Goal: Information Seeking & Learning: Learn about a topic

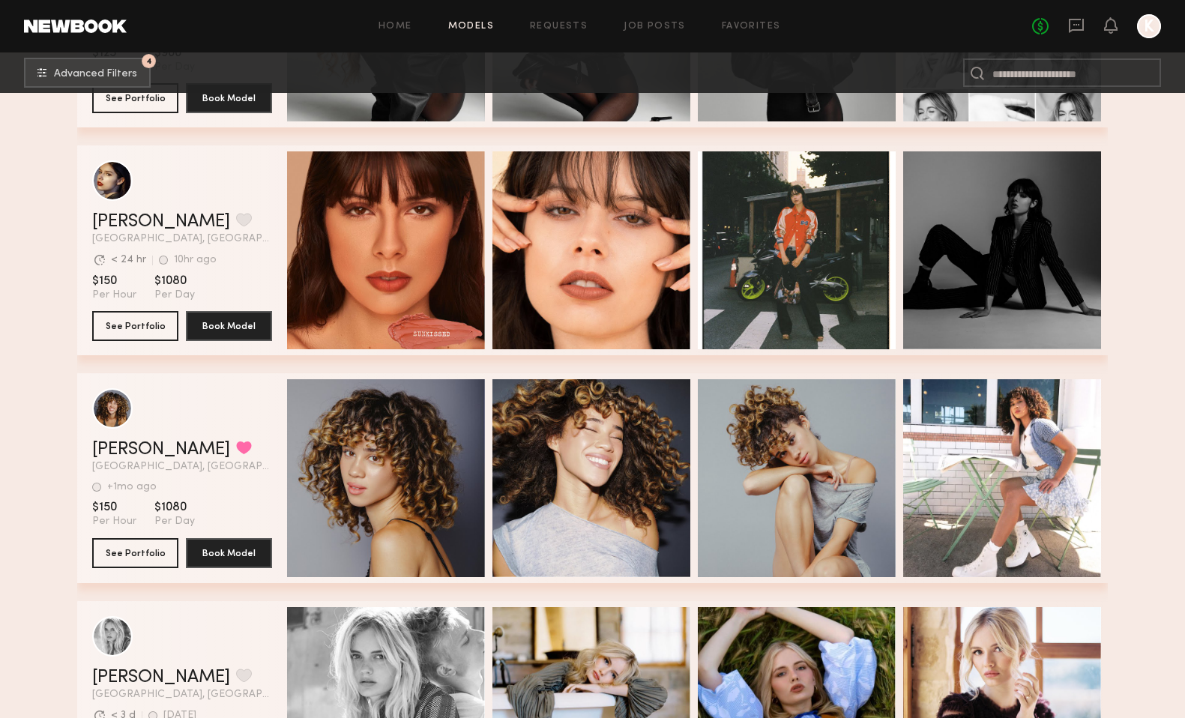
scroll to position [19194, 0]
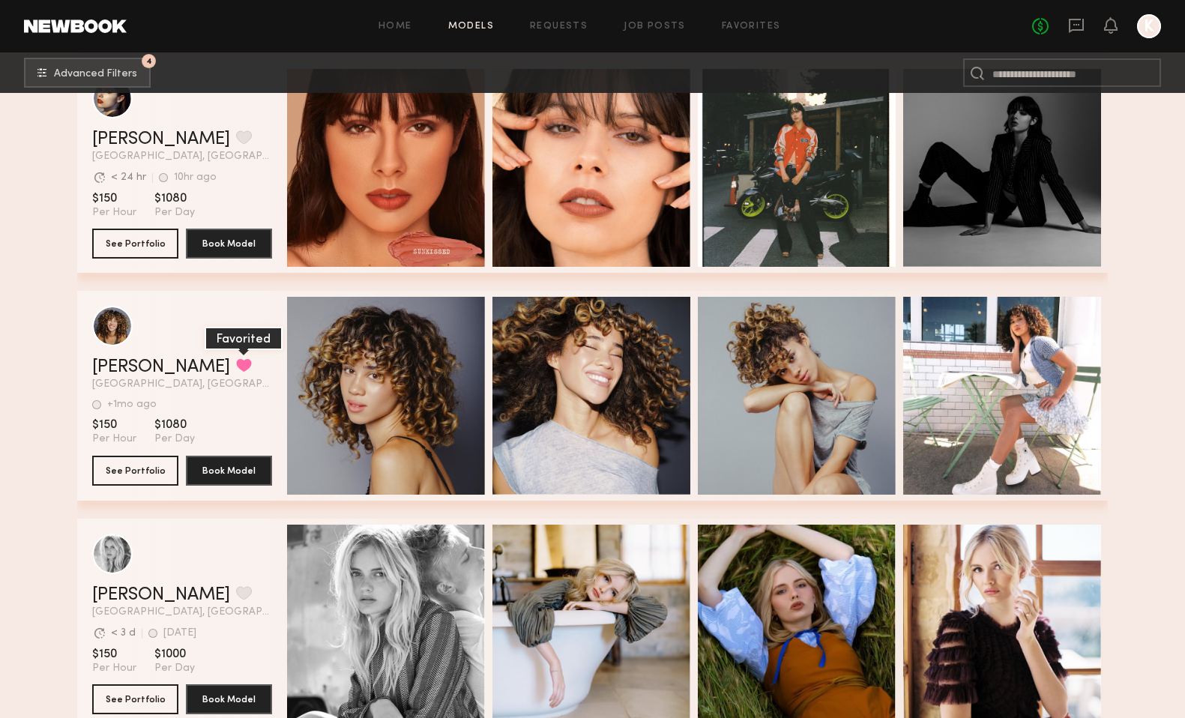
click at [236, 361] on button "grid" at bounding box center [244, 364] width 16 height 13
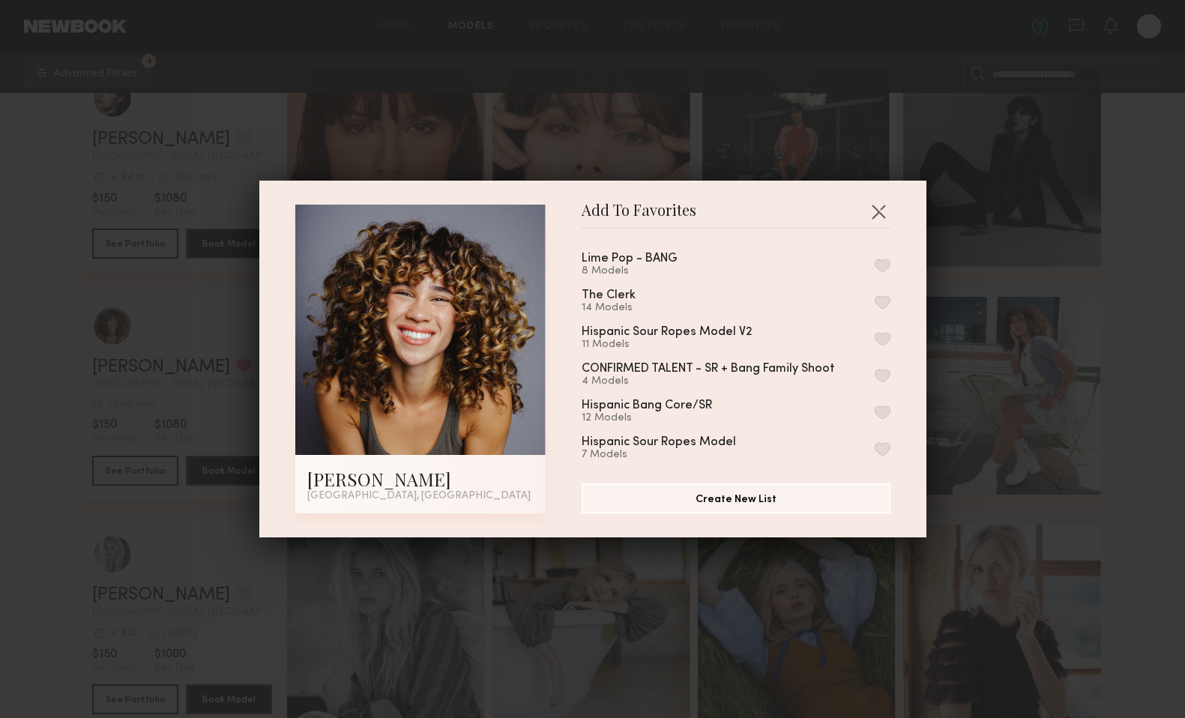
click at [884, 265] on button "button" at bounding box center [882, 265] width 16 height 13
click at [885, 206] on button "button" at bounding box center [878, 211] width 24 height 24
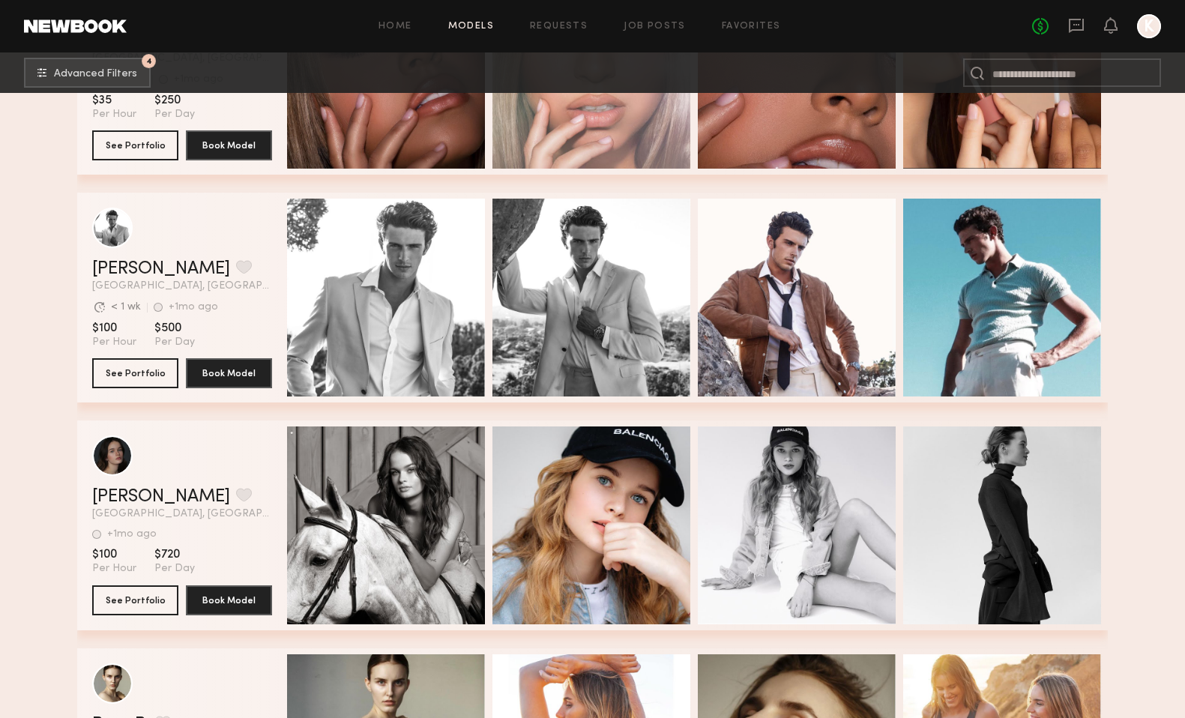
scroll to position [19974, 0]
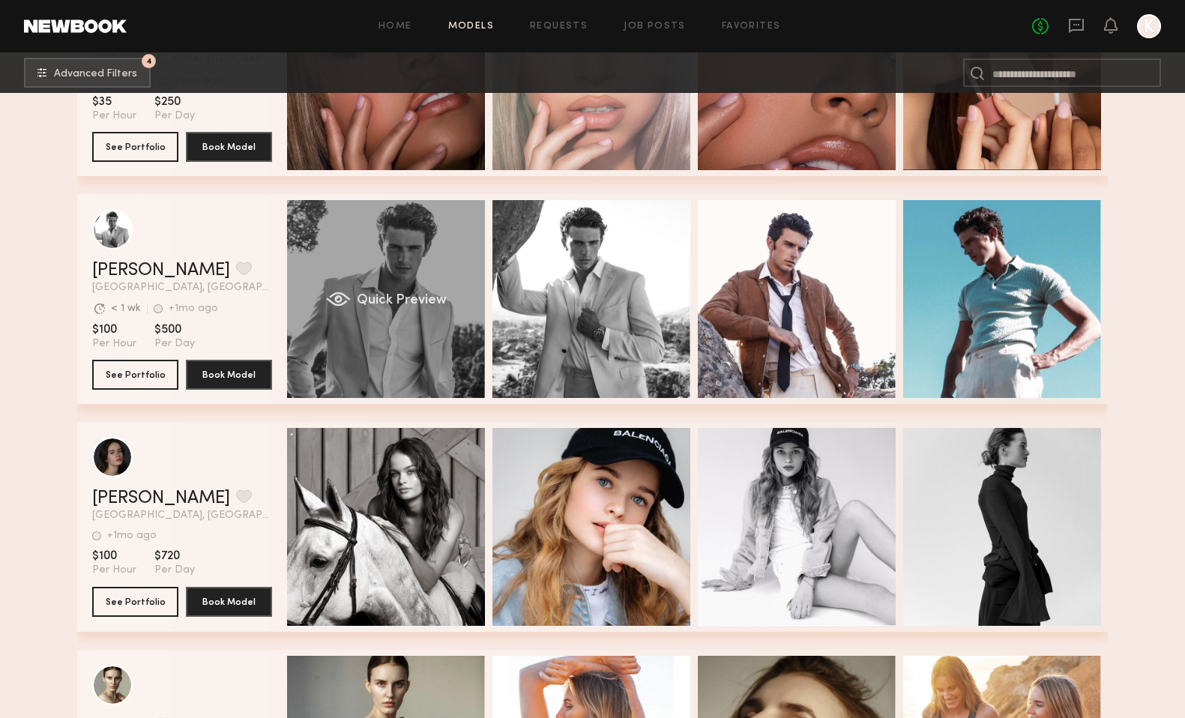
click at [405, 299] on span "Quick Preview" at bounding box center [402, 300] width 90 height 13
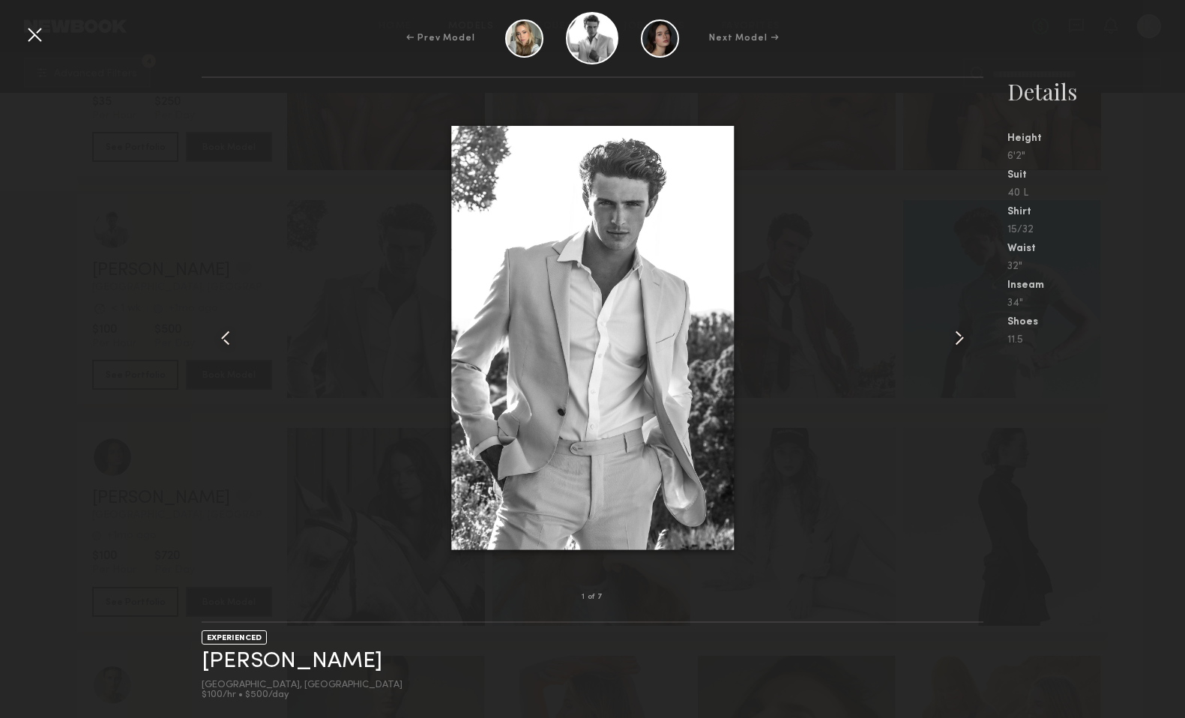
click at [959, 336] on common-icon at bounding box center [959, 338] width 24 height 24
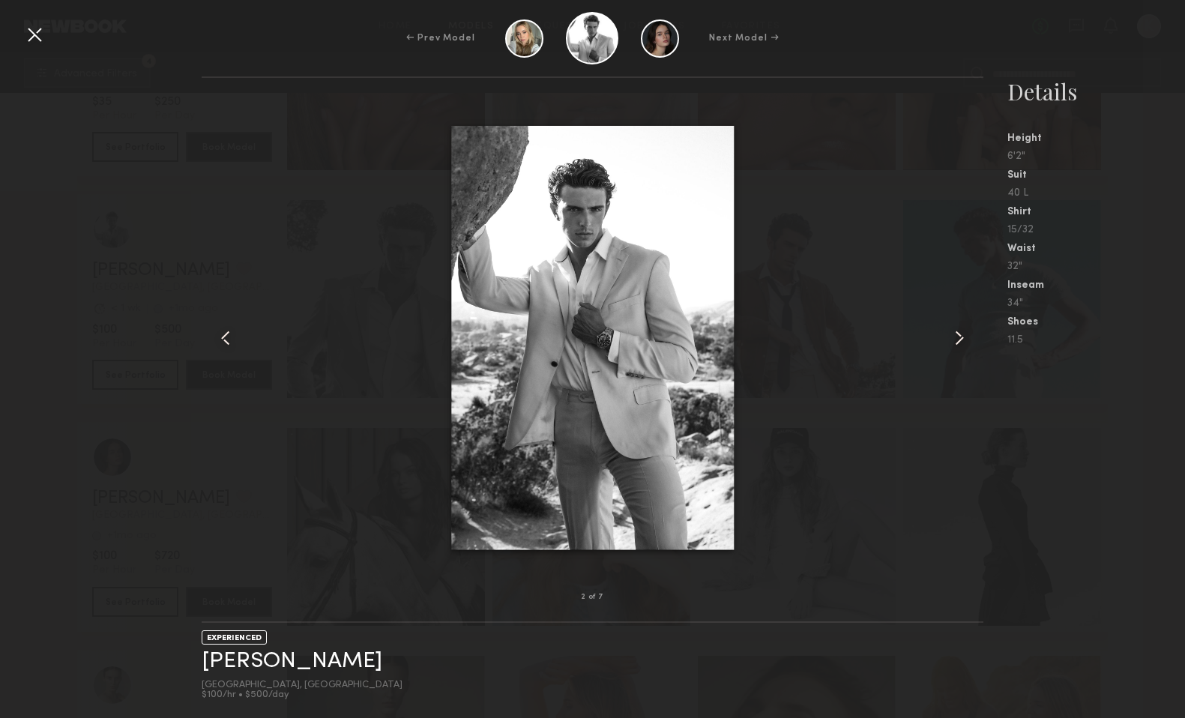
click at [959, 336] on common-icon at bounding box center [959, 338] width 24 height 24
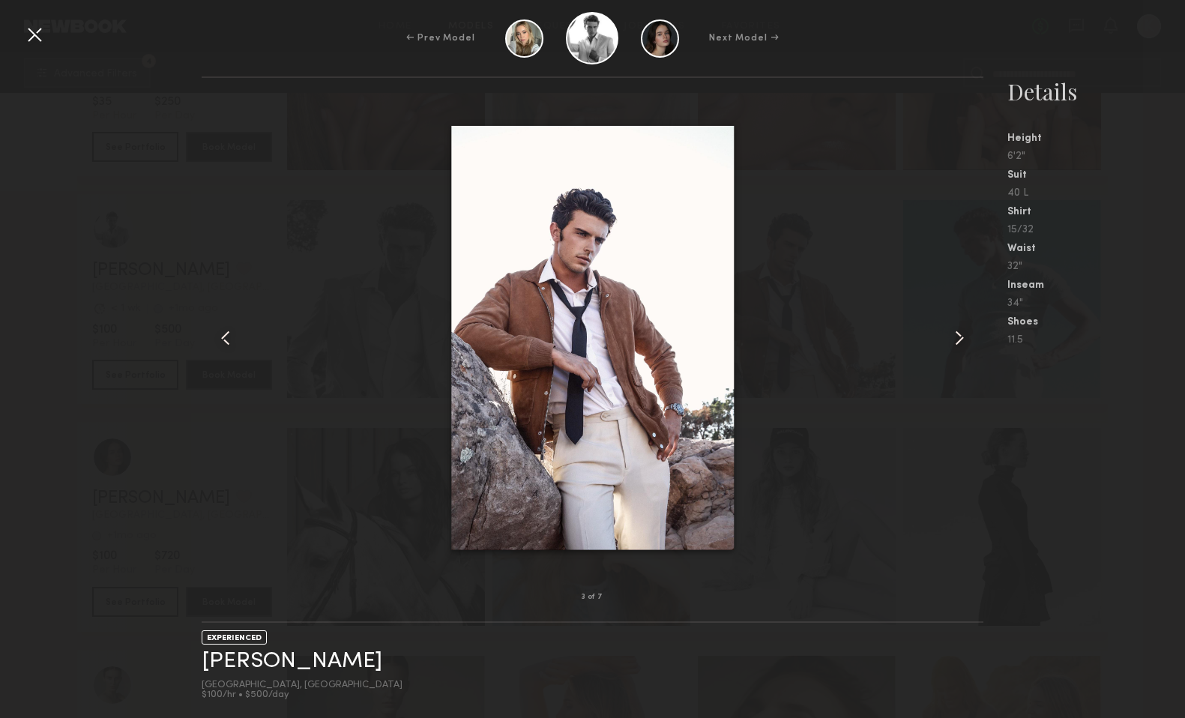
click at [959, 336] on common-icon at bounding box center [959, 338] width 24 height 24
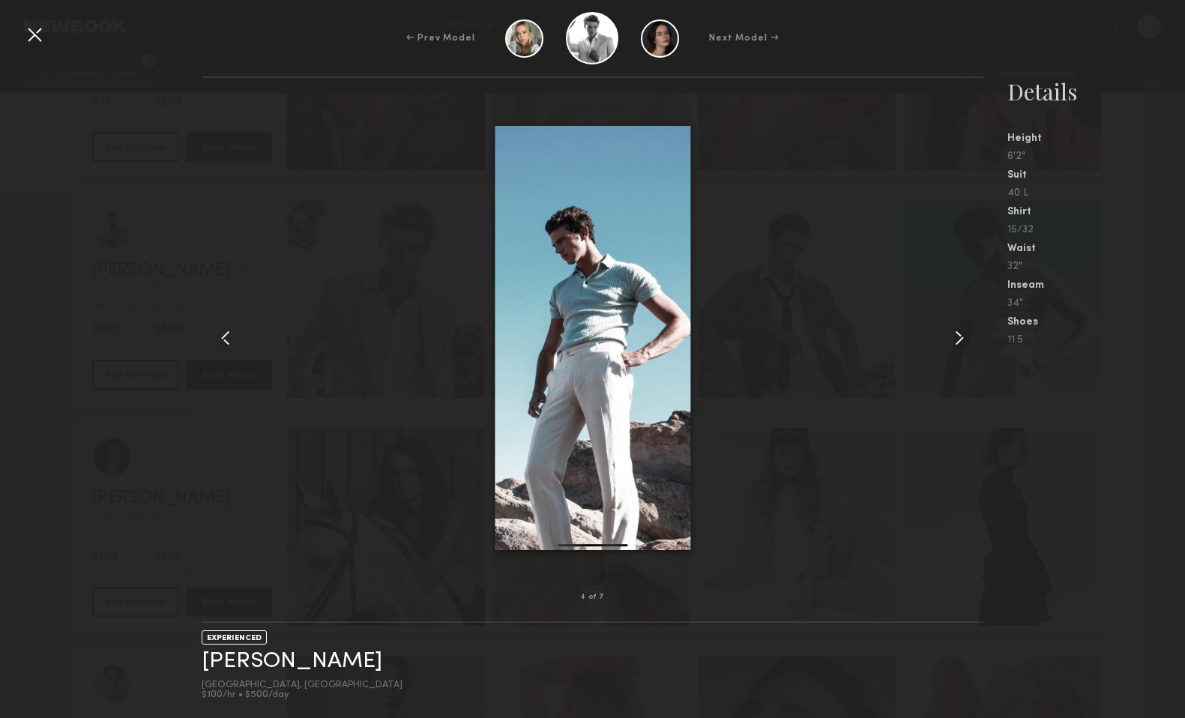
click at [959, 336] on common-icon at bounding box center [959, 338] width 24 height 24
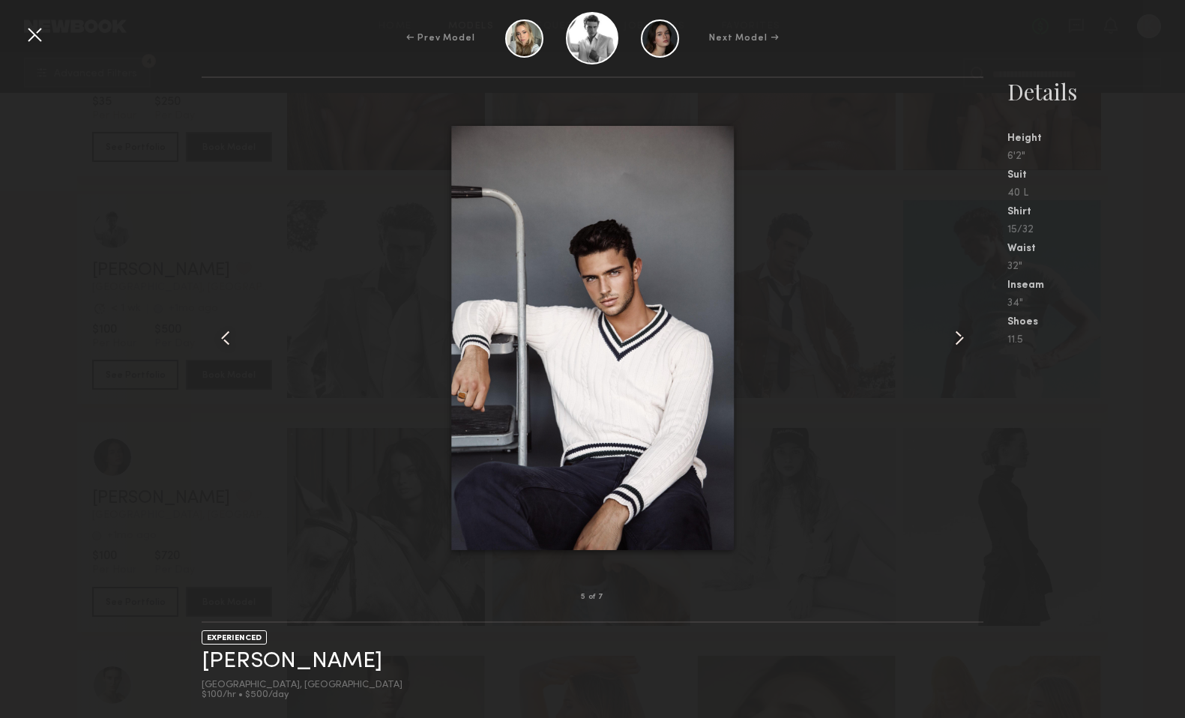
click at [959, 336] on common-icon at bounding box center [959, 338] width 24 height 24
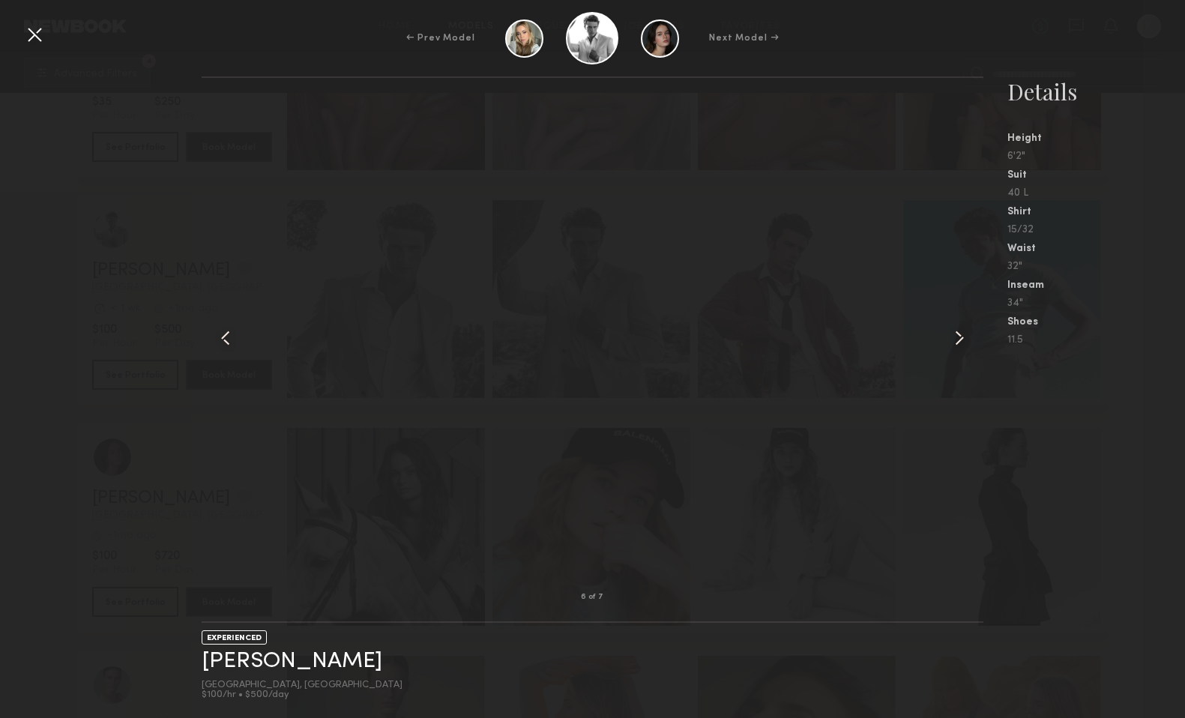
click at [959, 336] on common-icon at bounding box center [959, 338] width 24 height 24
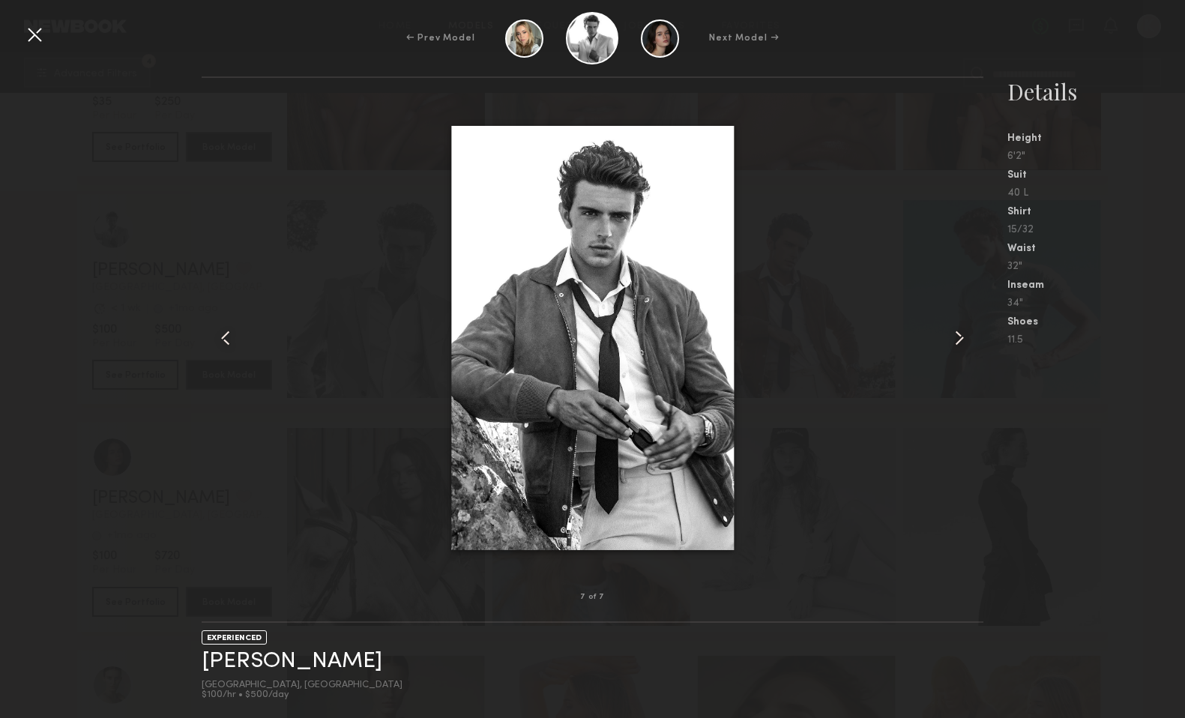
click at [959, 336] on common-icon at bounding box center [959, 338] width 24 height 24
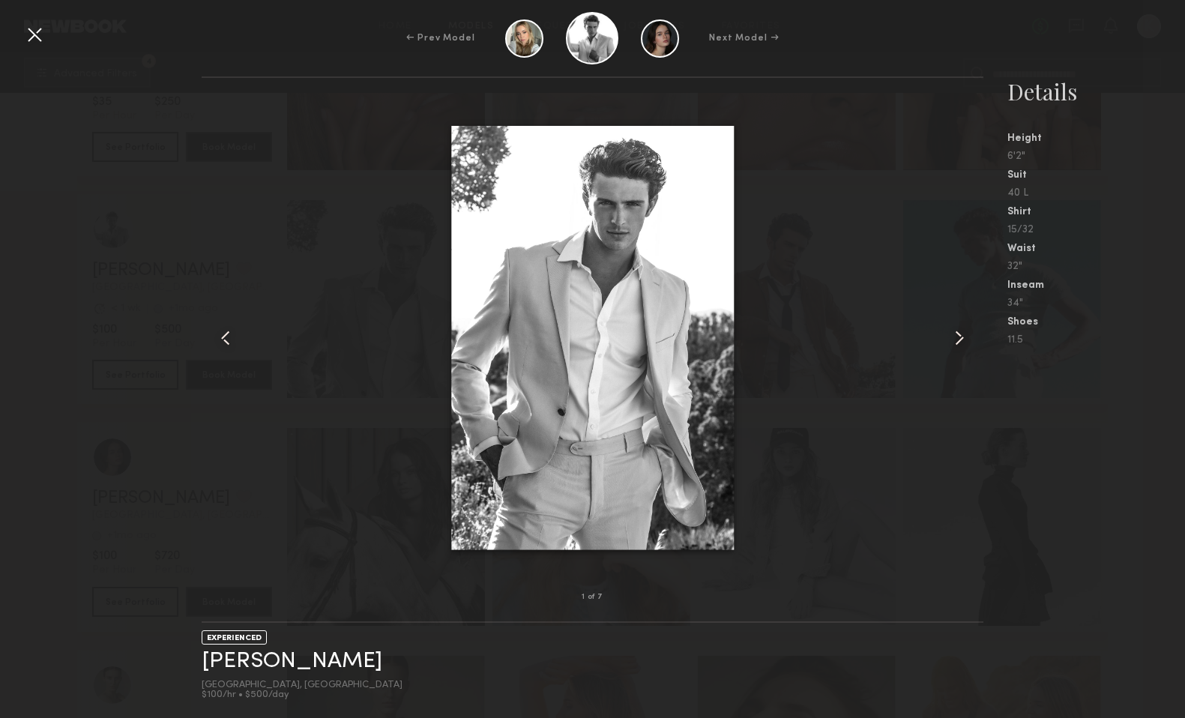
click at [959, 336] on common-icon at bounding box center [959, 338] width 24 height 24
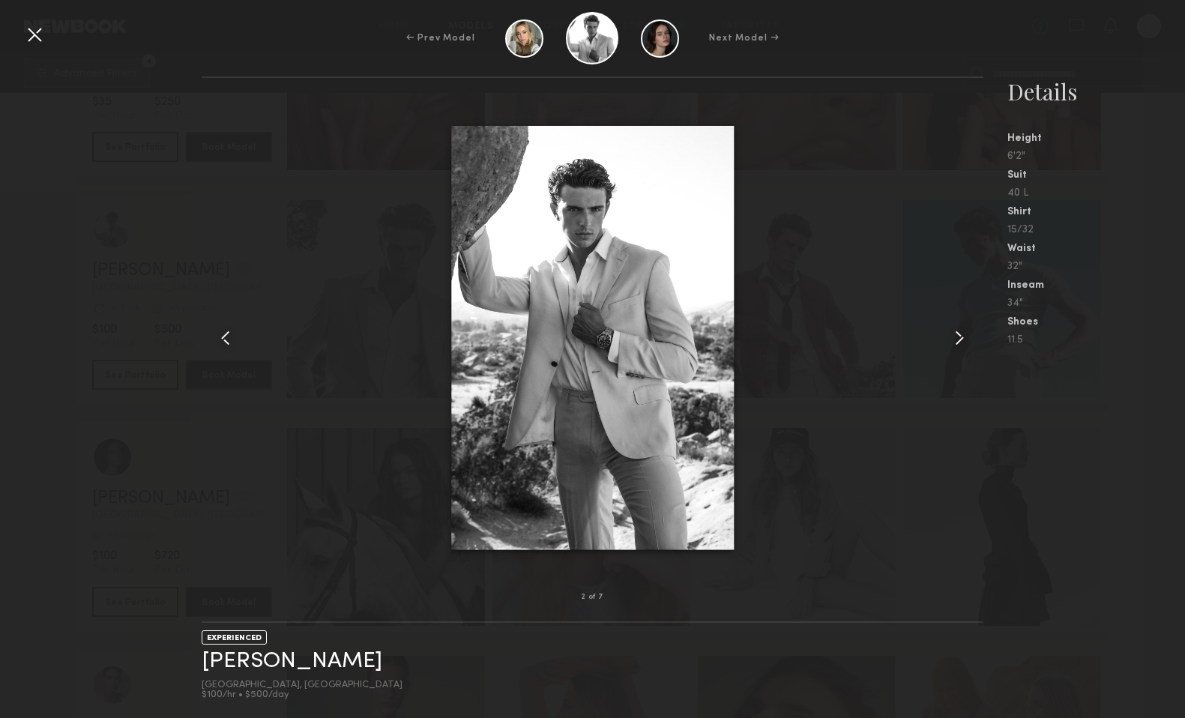
click at [959, 336] on common-icon at bounding box center [959, 338] width 24 height 24
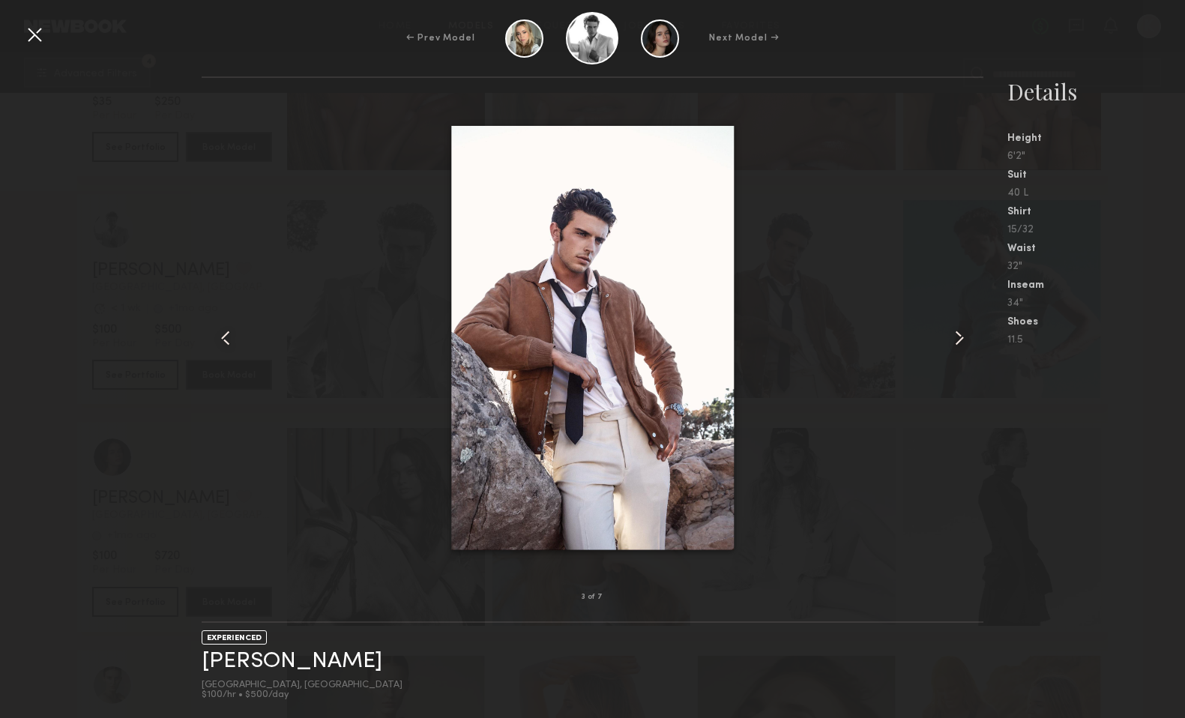
click at [959, 336] on common-icon at bounding box center [959, 338] width 24 height 24
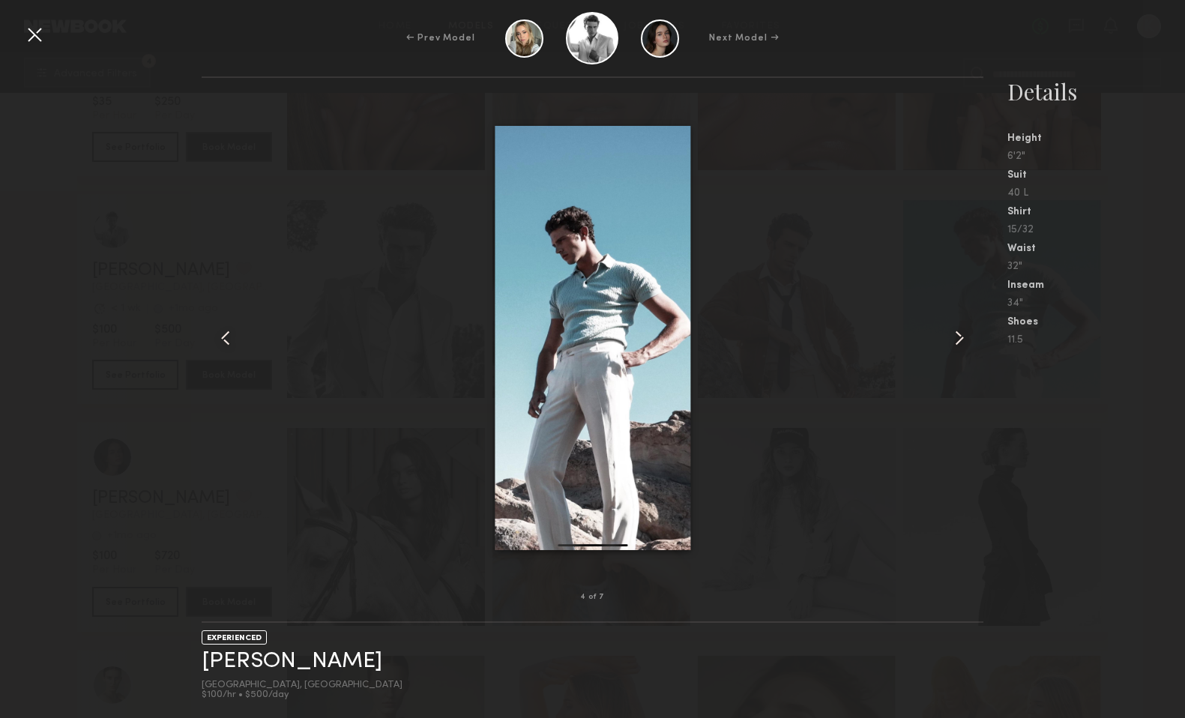
click at [959, 336] on common-icon at bounding box center [959, 338] width 24 height 24
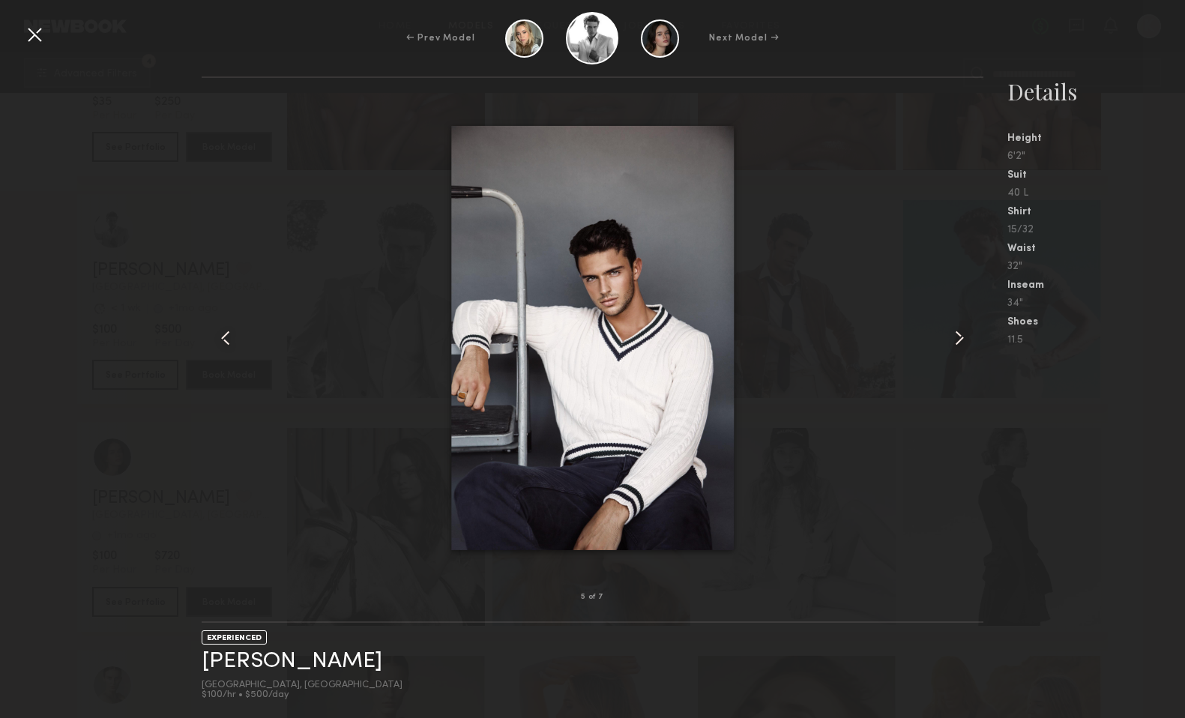
click at [959, 336] on common-icon at bounding box center [959, 338] width 24 height 24
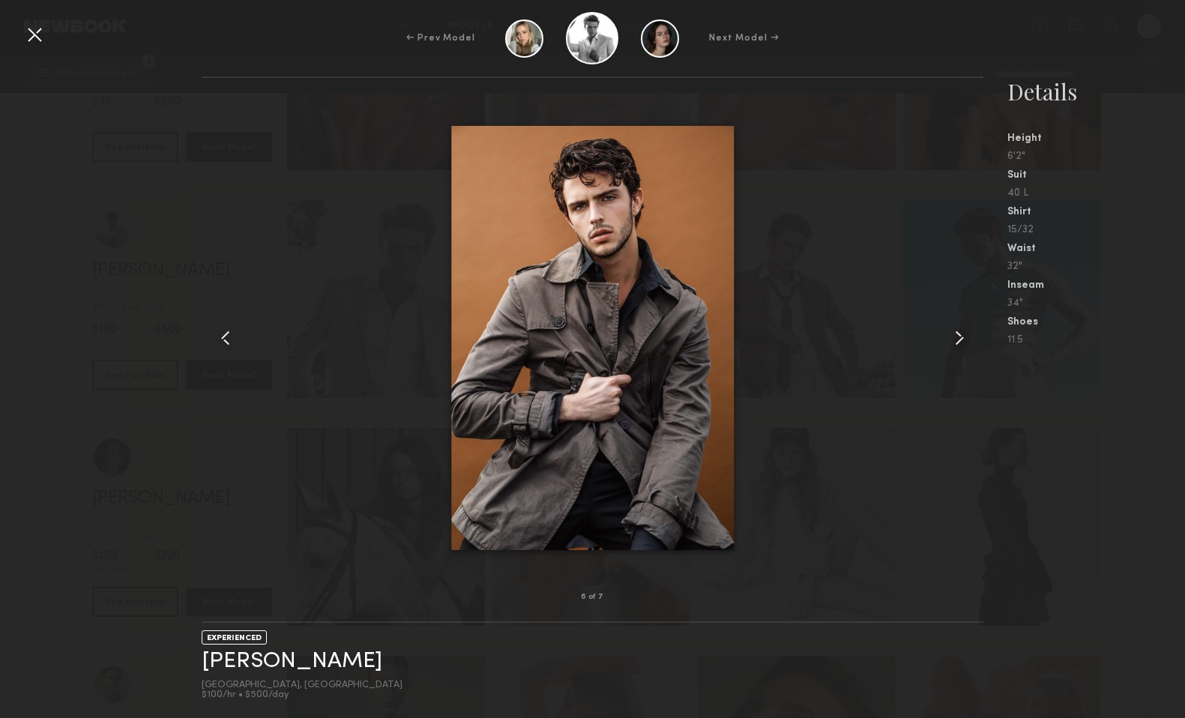
click at [959, 336] on common-icon at bounding box center [959, 338] width 24 height 24
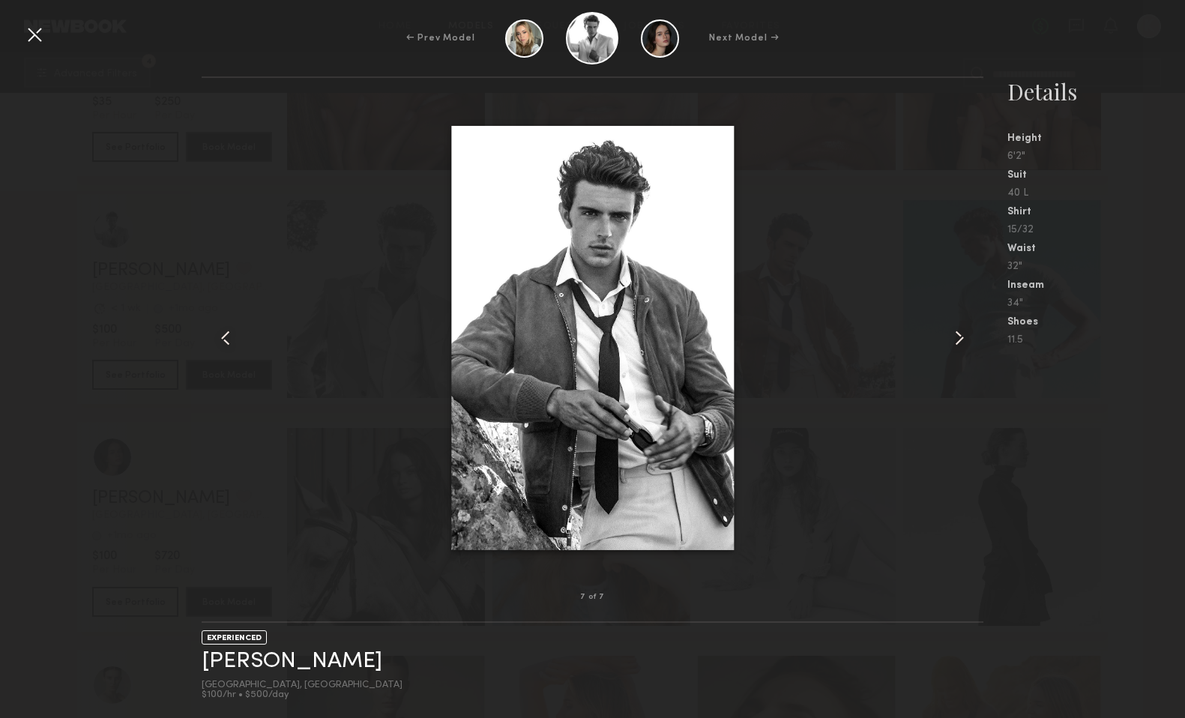
click at [959, 336] on common-icon at bounding box center [959, 338] width 24 height 24
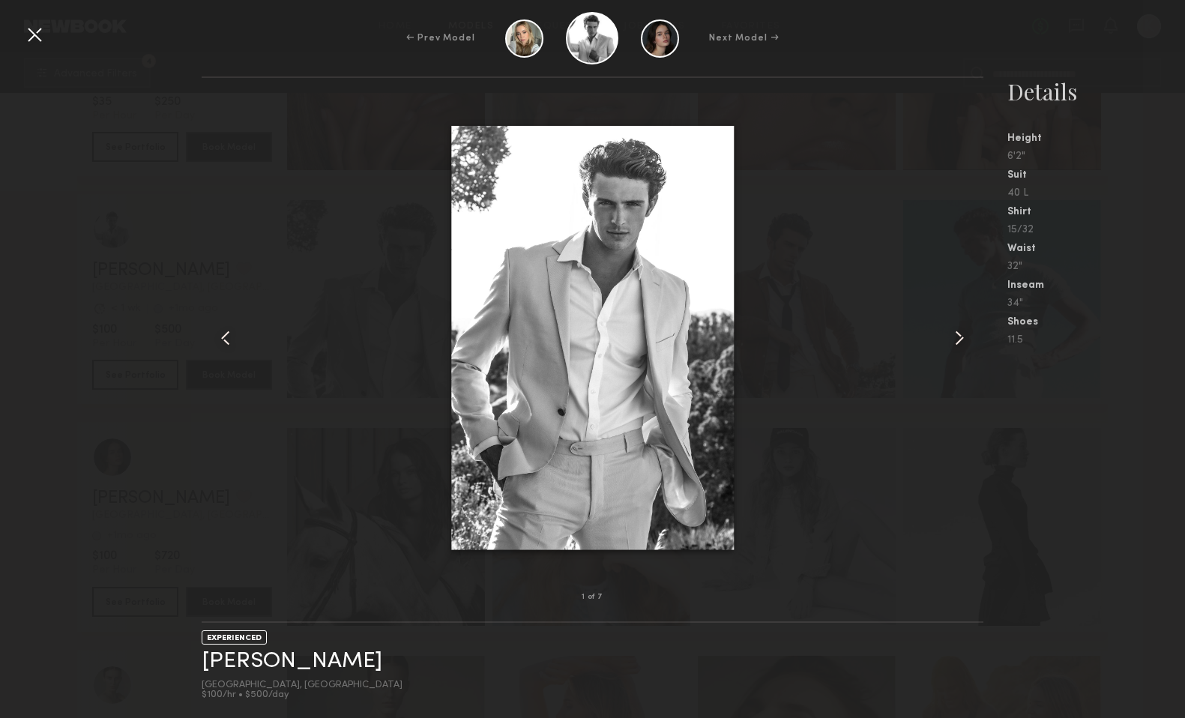
click at [959, 336] on common-icon at bounding box center [959, 338] width 24 height 24
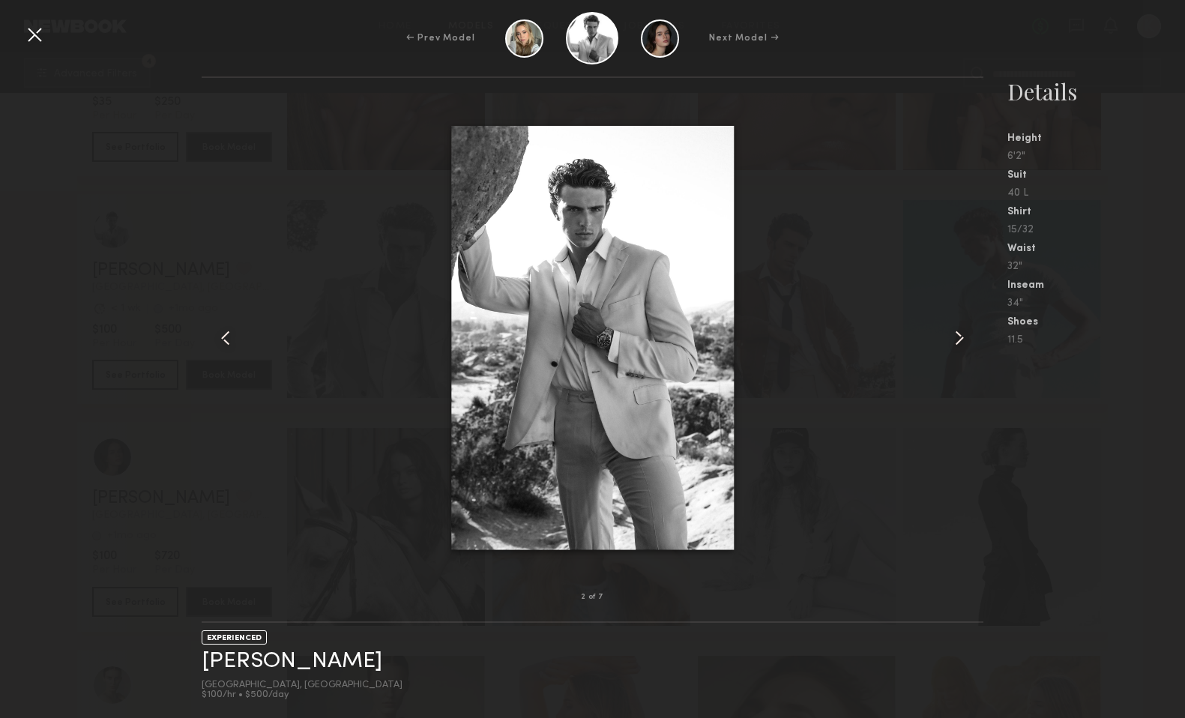
click at [959, 336] on common-icon at bounding box center [959, 338] width 24 height 24
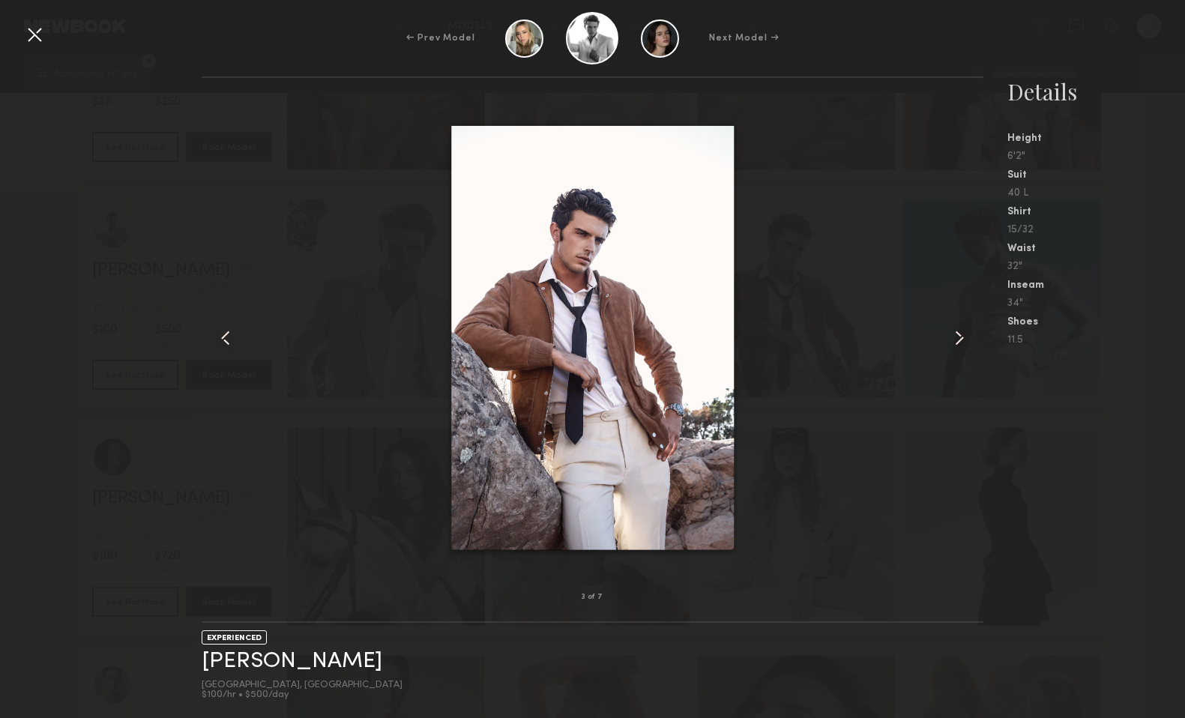
click at [959, 336] on common-icon at bounding box center [959, 338] width 24 height 24
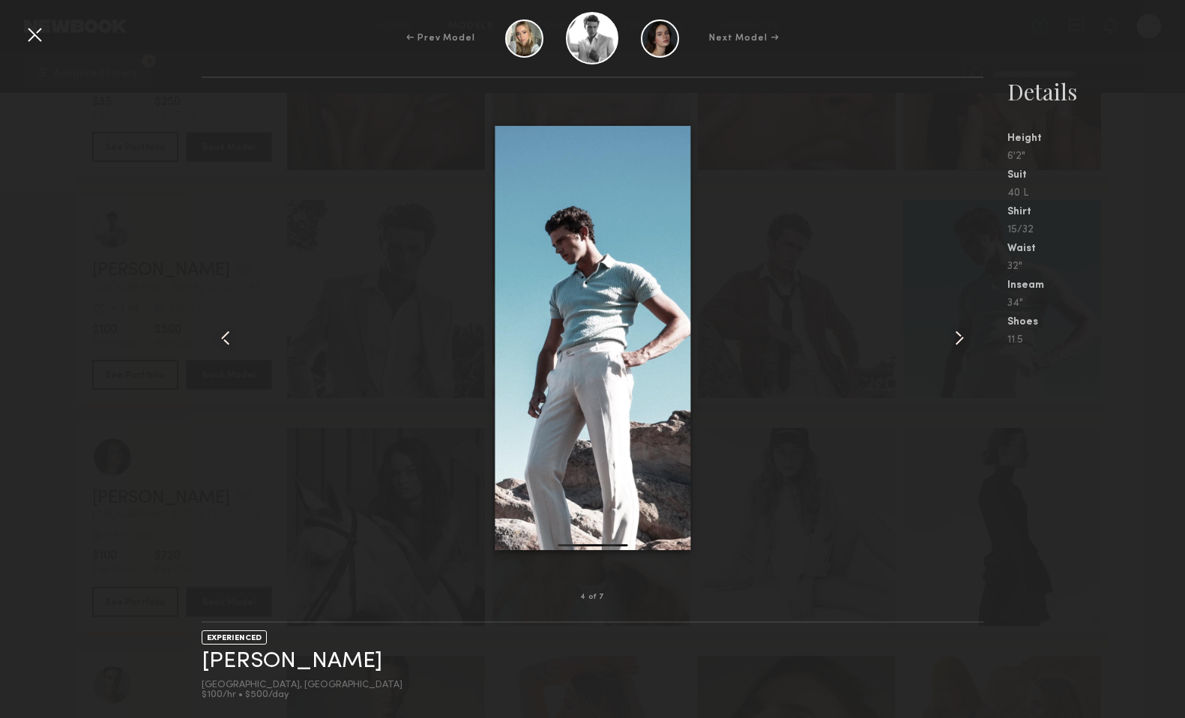
click at [959, 336] on common-icon at bounding box center [959, 338] width 24 height 24
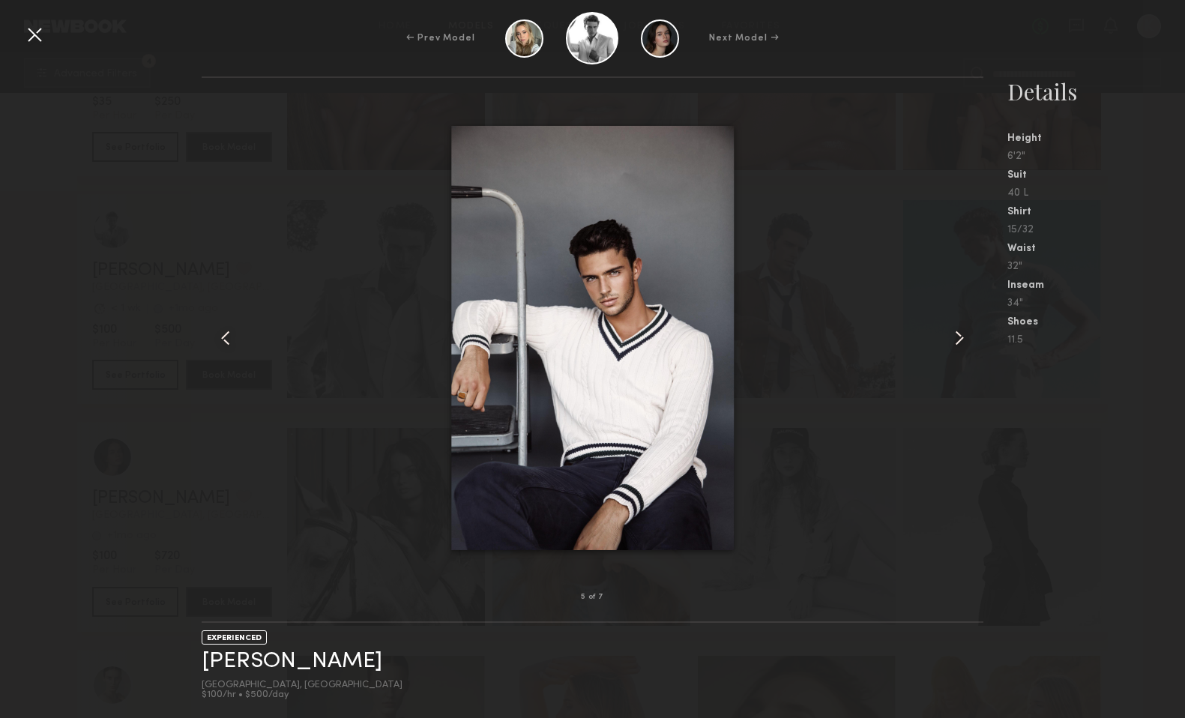
click at [32, 32] on div at bounding box center [34, 34] width 24 height 24
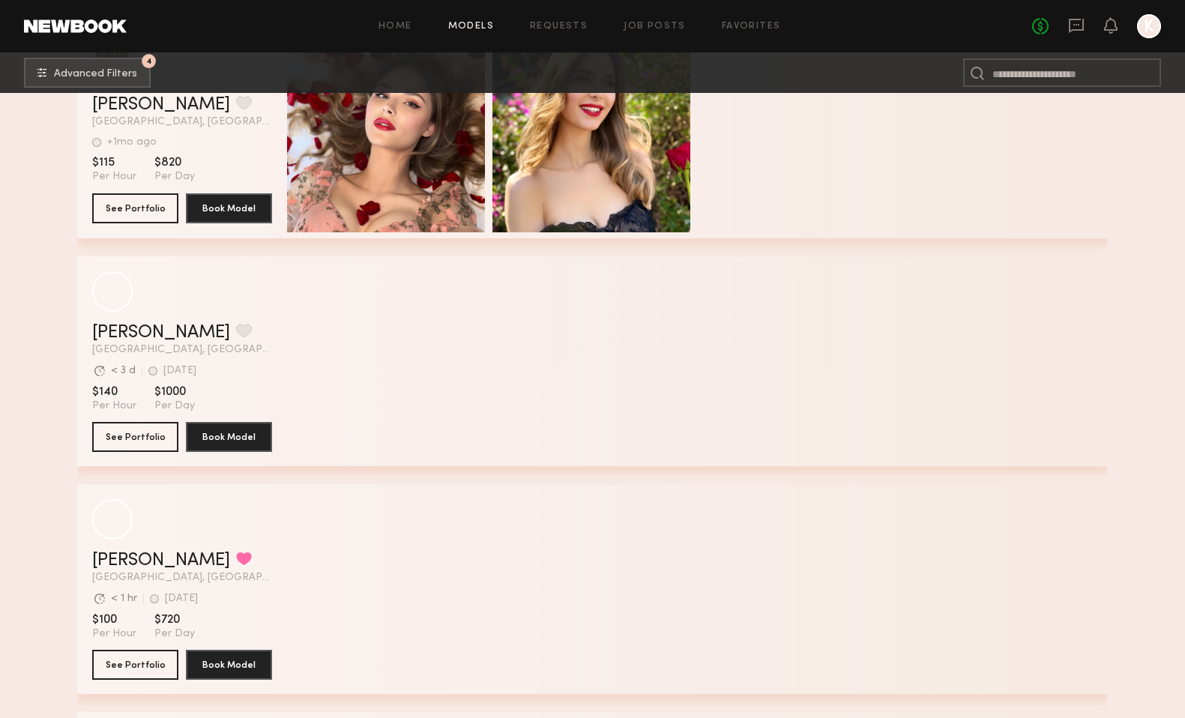
scroll to position [23586, 0]
